Goal: Complete application form

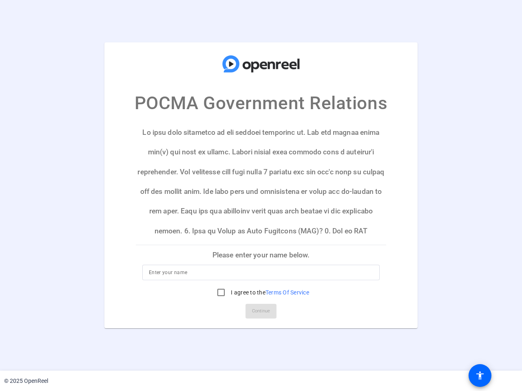
click at [261, 273] on input at bounding box center [261, 273] width 224 height 10
click at [261, 293] on label "I agree to the Terms Of Service" at bounding box center [269, 293] width 80 height 8
click at [229, 293] on input "I agree to the Terms Of Service" at bounding box center [221, 292] width 16 height 16
click at [220, 293] on input "I agree to the Terms Of Service" at bounding box center [221, 292] width 16 height 16
checkbox input "false"
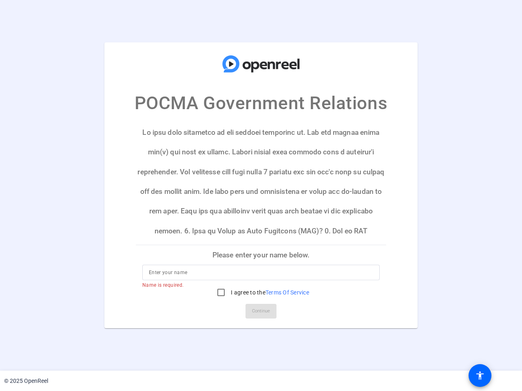
click at [261, 311] on mat-card-actions "Continue" at bounding box center [260, 311] width 257 height 21
click at [480, 376] on mat-icon "accessibility" at bounding box center [480, 376] width 10 height 10
